Goal: Find specific page/section: Find specific page/section

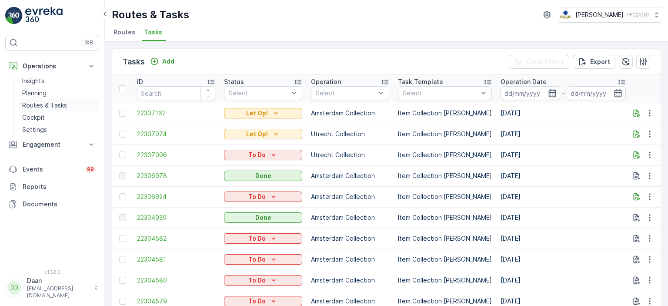
click at [60, 107] on p "Routes & Tasks" at bounding box center [44, 105] width 45 height 9
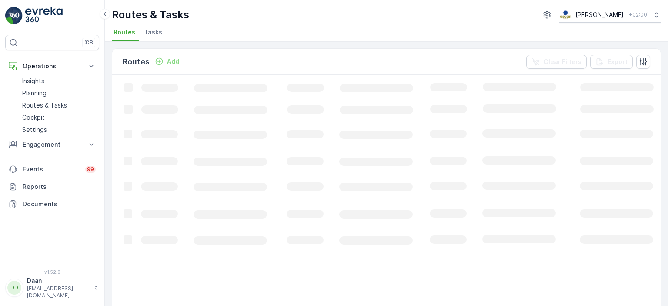
click at [153, 24] on div "Routes & Tasks [PERSON_NAME] ( +02:00 ) Routes Tasks" at bounding box center [386, 20] width 563 height 41
click at [150, 31] on span "Tasks" at bounding box center [153, 32] width 18 height 9
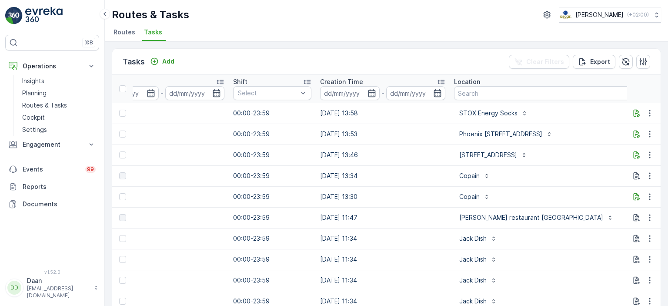
scroll to position [0, 544]
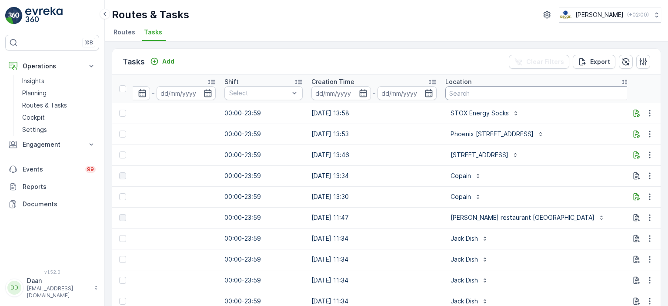
click at [472, 93] on input "text" at bounding box center [537, 93] width 184 height 14
type input "Bar bet"
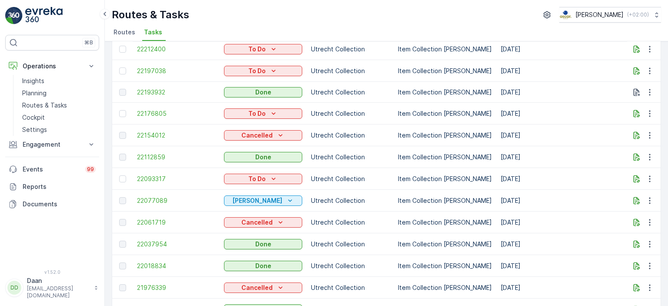
scroll to position [129, 0]
click at [473, 149] on td "Item Collection [PERSON_NAME]" at bounding box center [444, 158] width 103 height 22
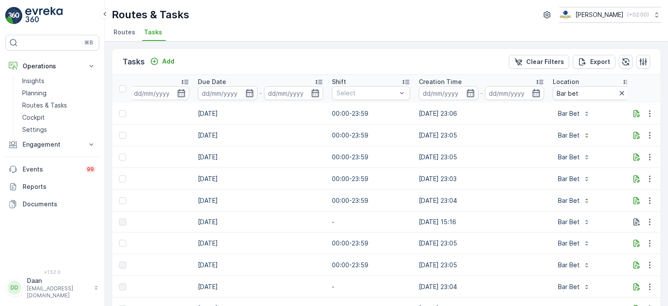
scroll to position [0, 0]
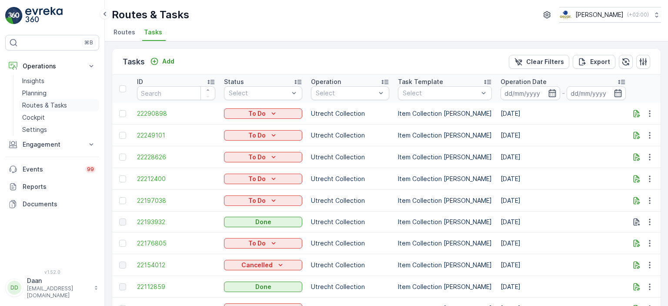
click at [37, 102] on p "Routes & Tasks" at bounding box center [44, 105] width 45 height 9
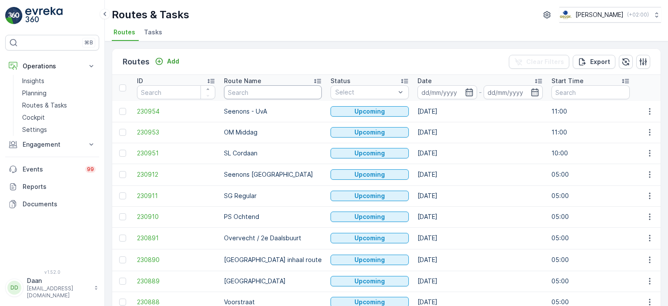
click at [266, 93] on input "text" at bounding box center [273, 92] width 98 height 14
type input "Binnen"
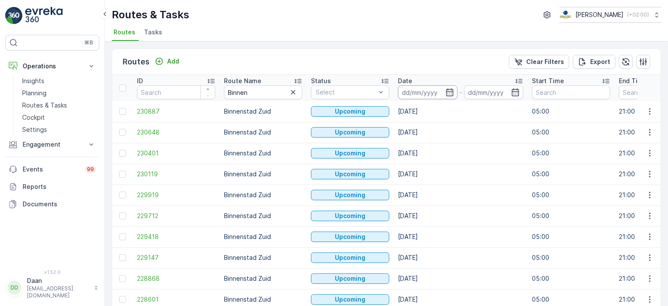
click at [439, 95] on input at bounding box center [428, 92] width 60 height 14
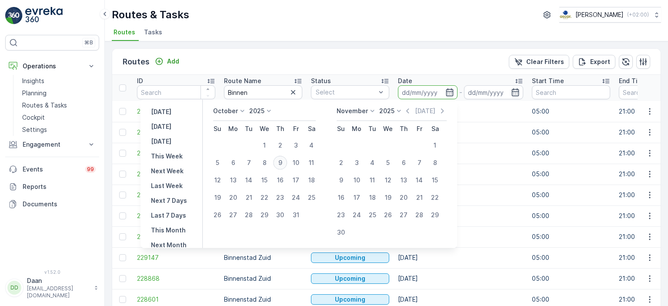
click at [282, 163] on div "9" at bounding box center [280, 163] width 14 height 14
type input "[DATE]"
click at [282, 163] on div "9" at bounding box center [280, 163] width 14 height 14
type input "[DATE]"
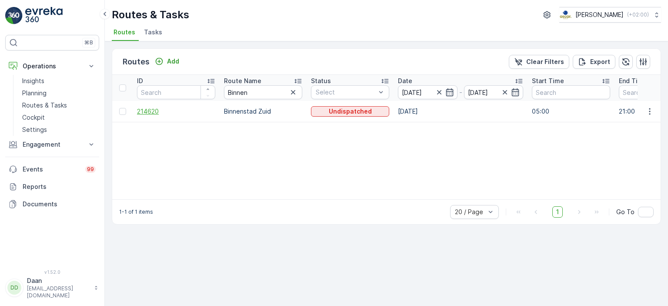
click at [151, 113] on span "214620" at bounding box center [176, 111] width 78 height 9
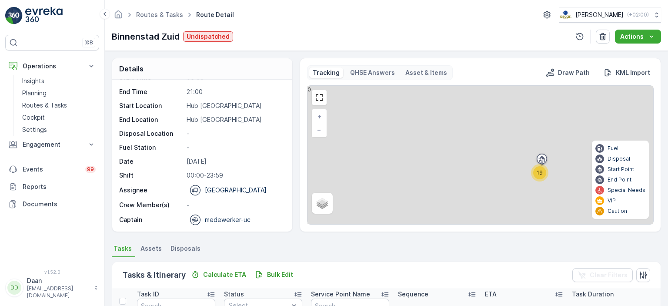
scroll to position [257, 0]
